Goal: Check status

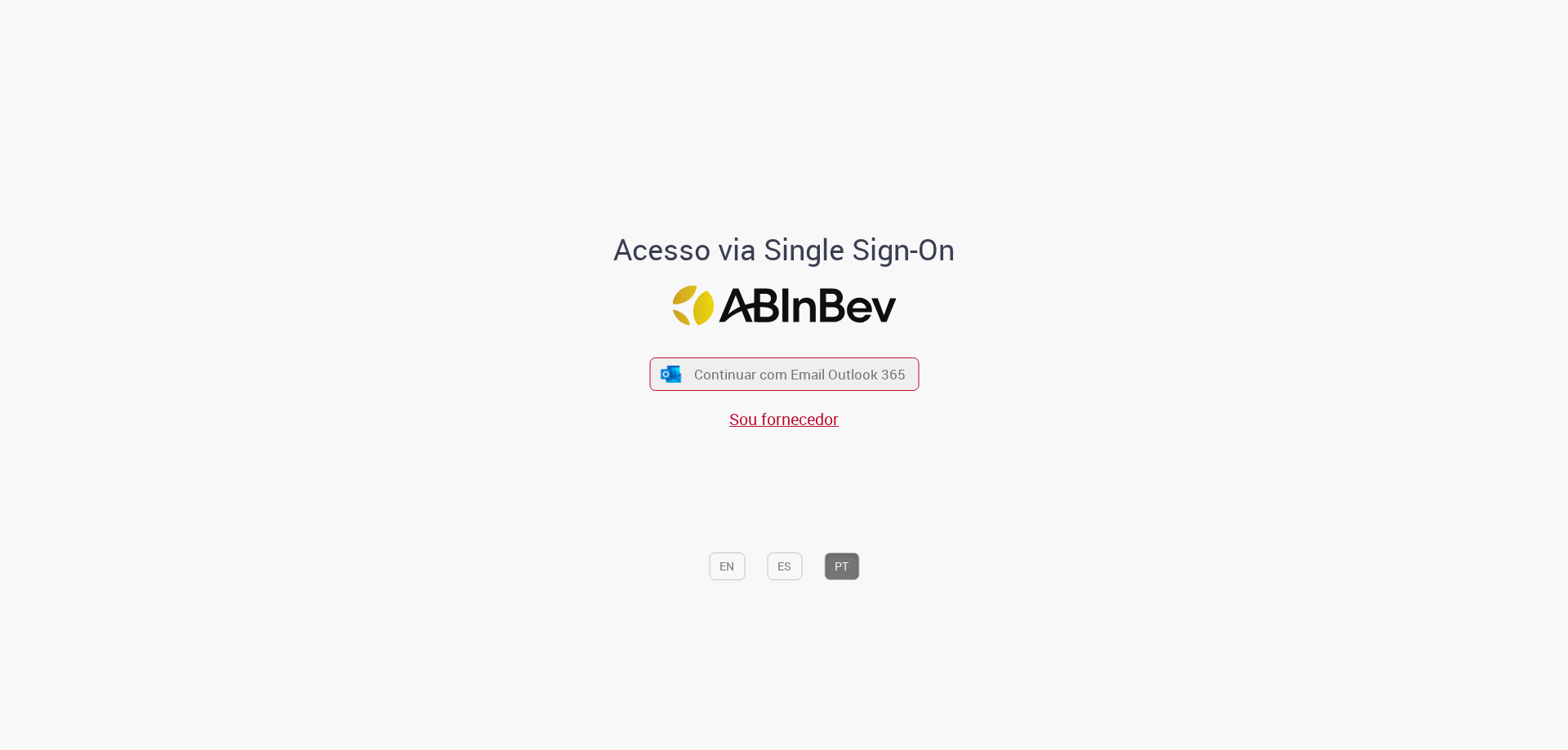
click at [662, 392] on div "Continuar com Email Outlook 365 Sou fornecedor" at bounding box center [784, 385] width 270 height 91
click at [666, 386] on button "Continuar com Email Outlook 365" at bounding box center [784, 374] width 275 height 34
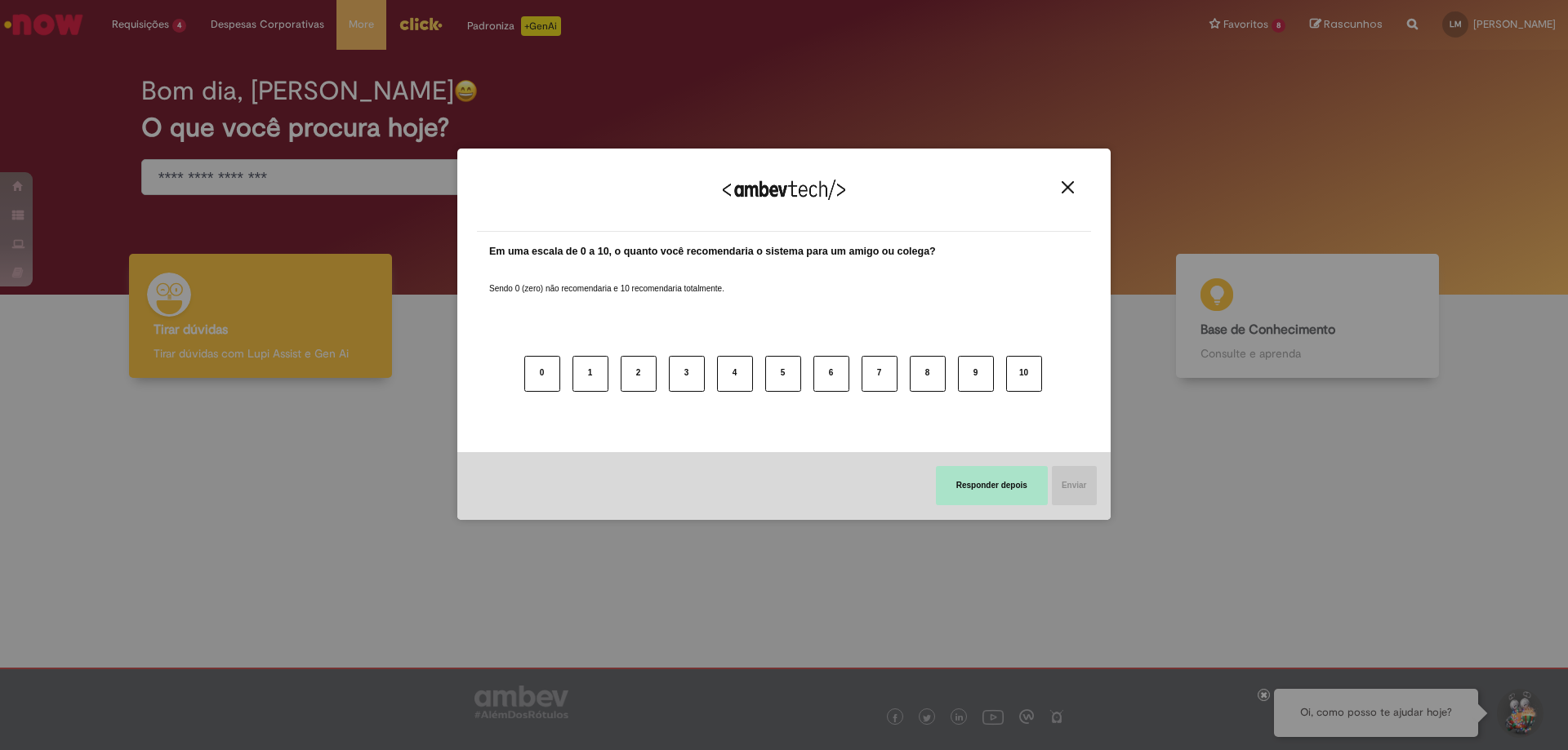
click at [967, 479] on button "Responder depois" at bounding box center [991, 486] width 112 height 39
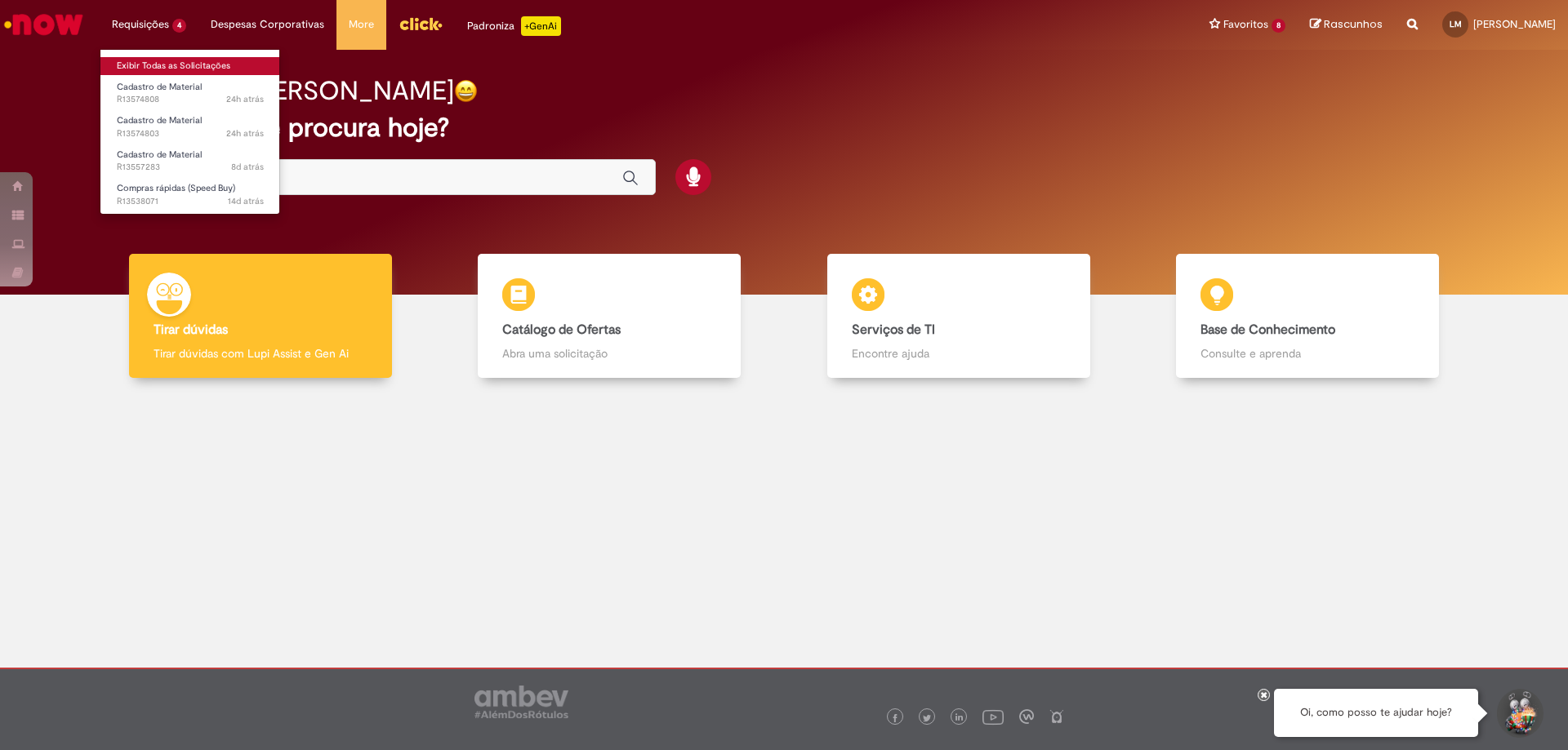
click at [148, 70] on link "Exibir Todas as Solicitações" at bounding box center [190, 66] width 179 height 18
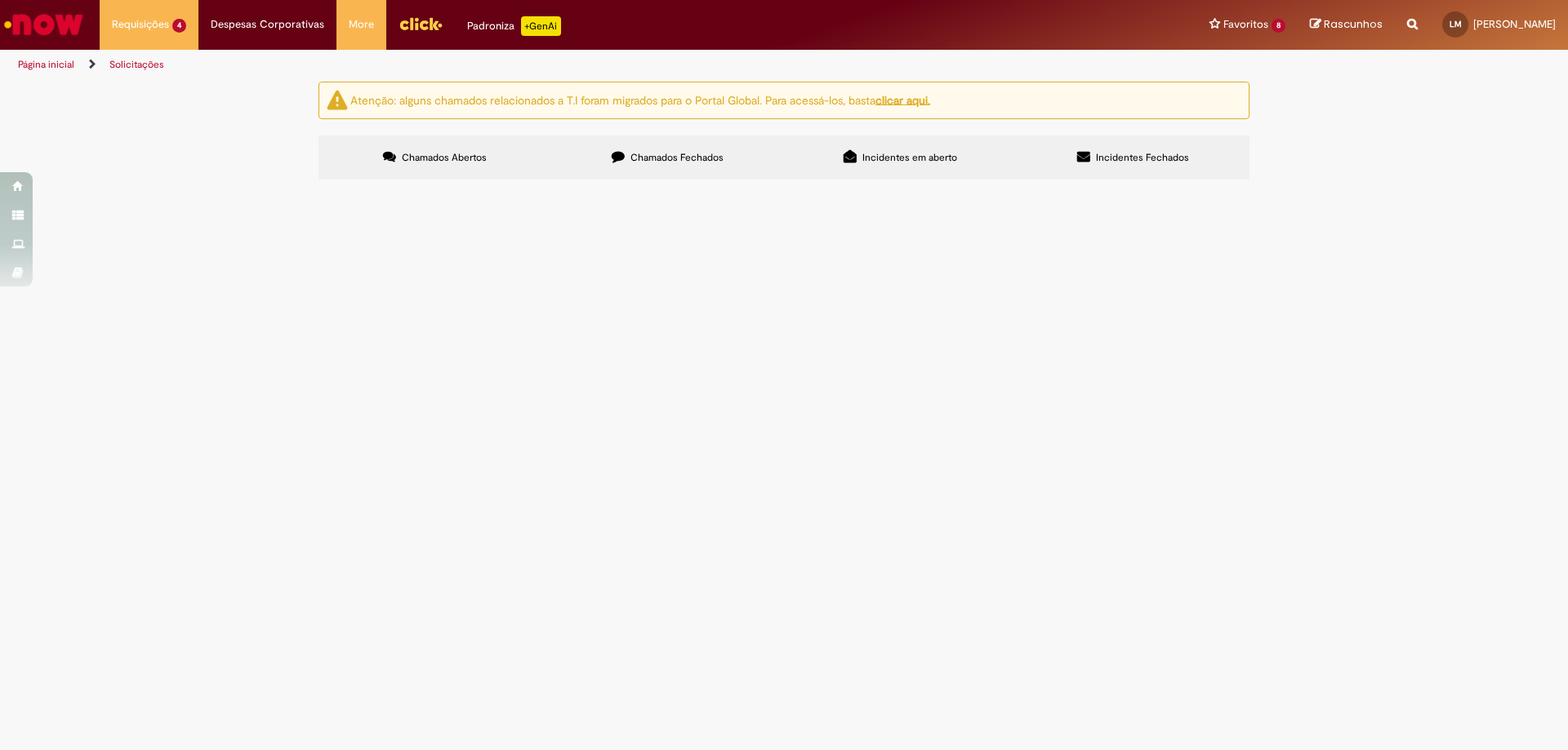
click at [618, 155] on icon at bounding box center [618, 157] width 13 height 13
click at [0, 0] on span "Bobinas de Solenoide" at bounding box center [0, 0] width 0 height 0
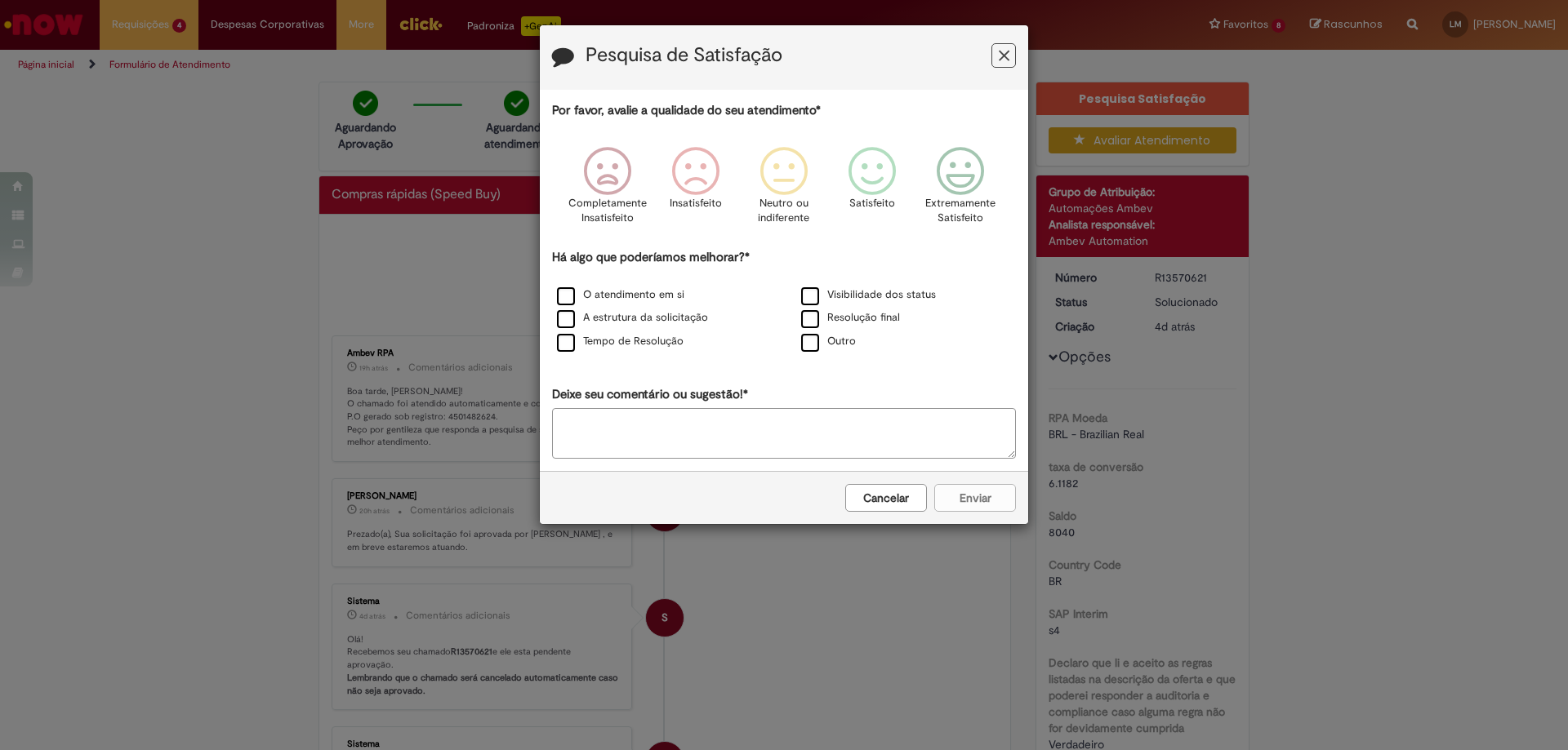
click at [888, 497] on button "Cancelar" at bounding box center [886, 498] width 81 height 28
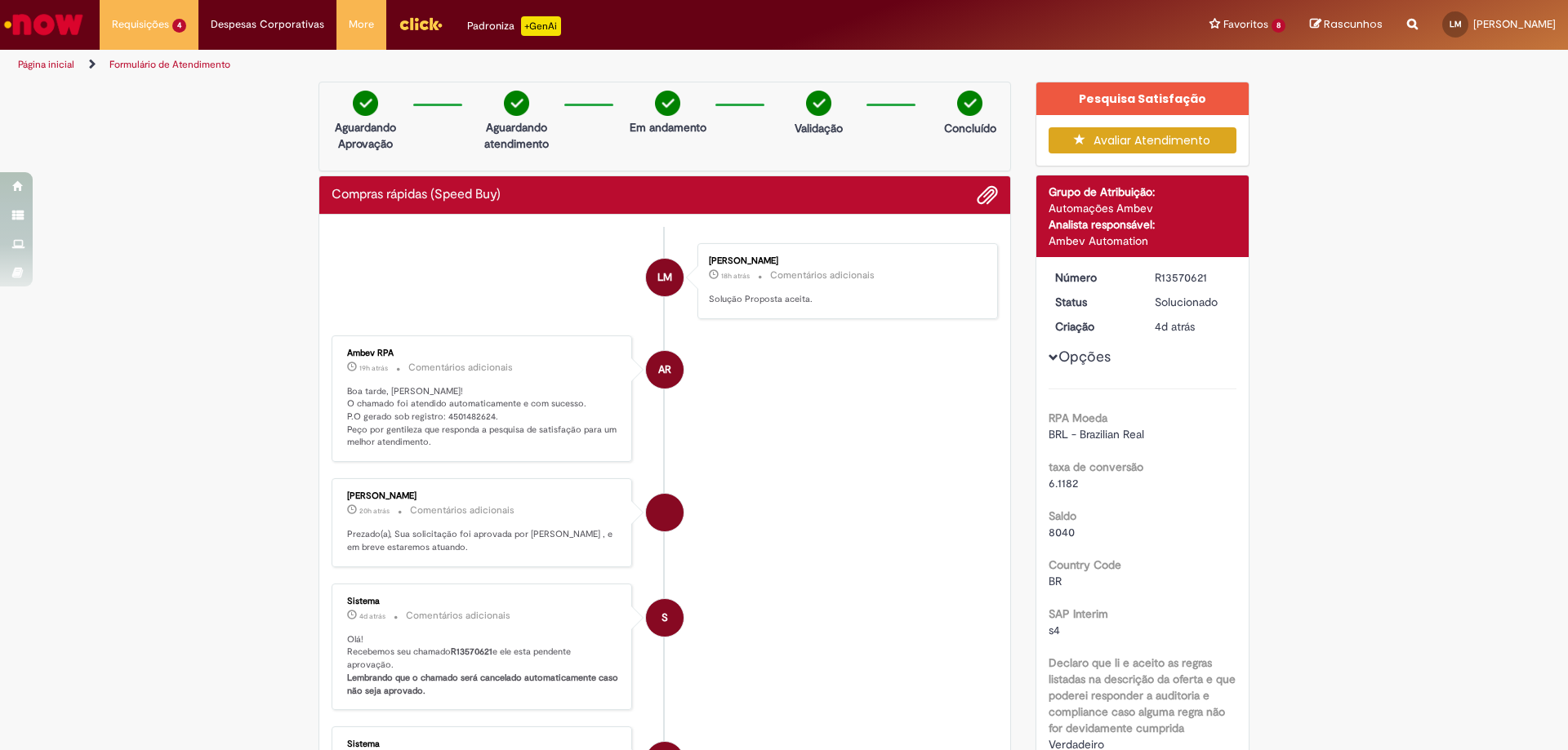
click at [478, 420] on p "Boa tarde, [PERSON_NAME]! O chamado foi atendido automaticamente e com sucesso.…" at bounding box center [483, 417] width 272 height 65
copy p "4501482624"
click at [1166, 284] on div "R13570621" at bounding box center [1192, 278] width 76 height 17
click at [1170, 282] on div "R13570621" at bounding box center [1192, 278] width 76 height 17
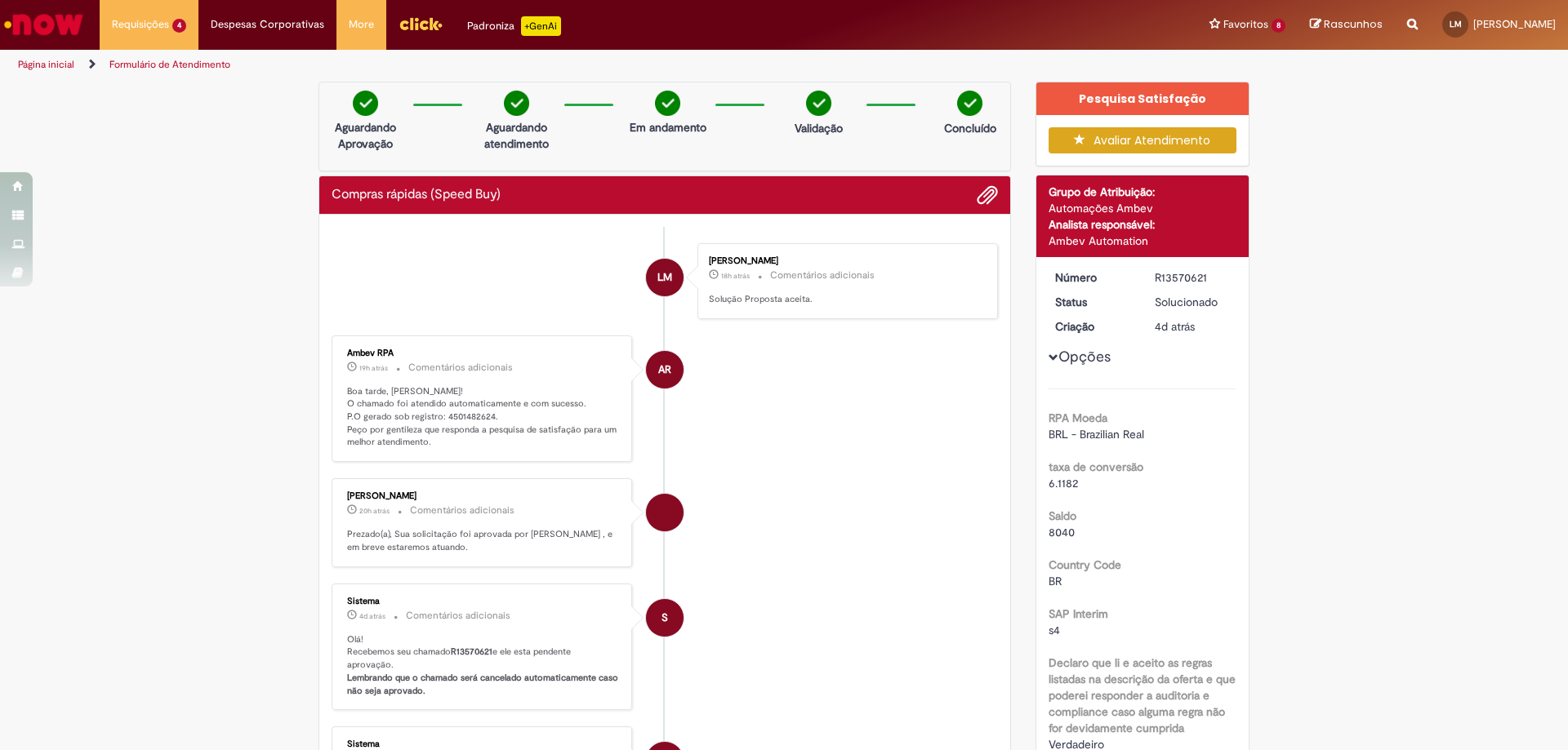
click at [1170, 282] on div "R13570621" at bounding box center [1192, 278] width 76 height 17
copy div "R13570621"
